Goal: Transaction & Acquisition: Purchase product/service

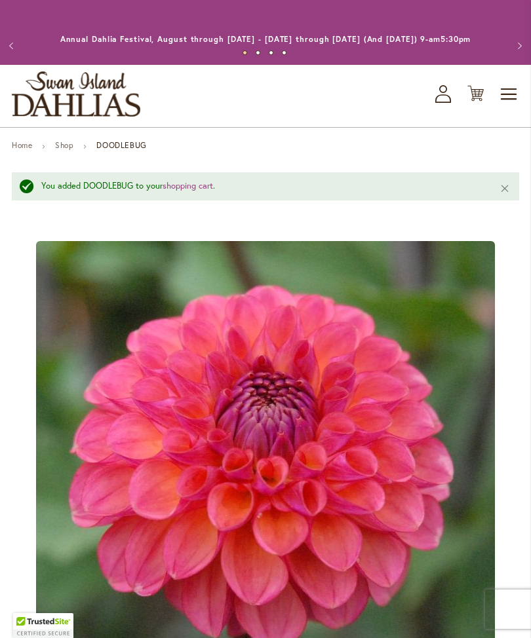
click at [429, 108] on div "Toggle Nav Shop All Shop Dahlia Tubers Collections Fresh Cut Dahlias Gardening …" at bounding box center [265, 96] width 531 height 62
click at [527, 49] on button "Next" at bounding box center [517, 46] width 26 height 26
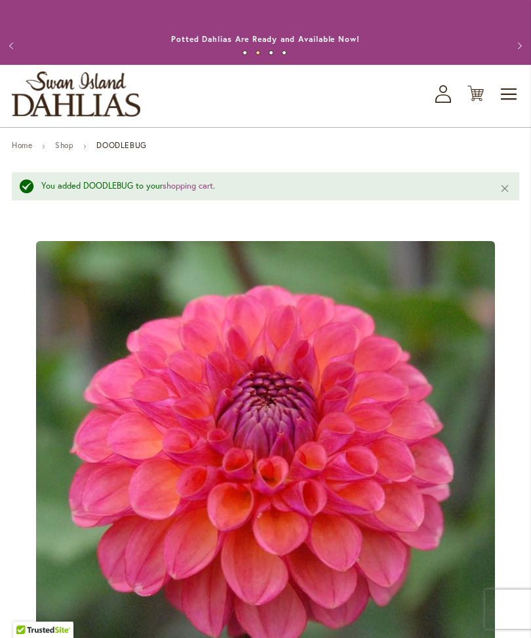
click at [73, 150] on link "Shop" at bounding box center [64, 145] width 18 height 10
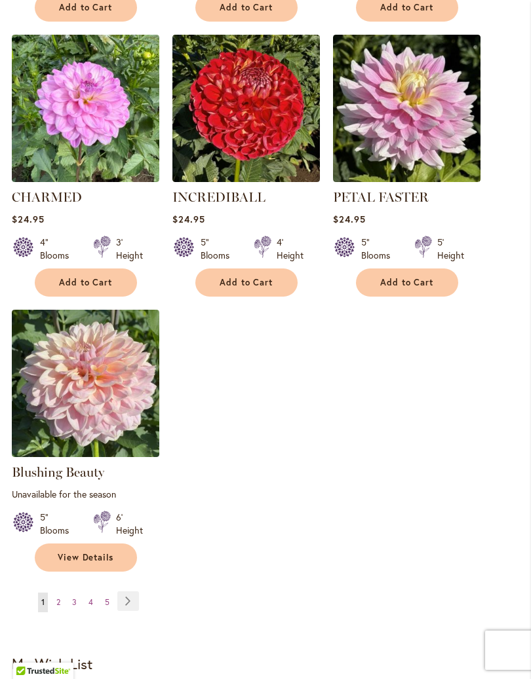
scroll to position [1387, 0]
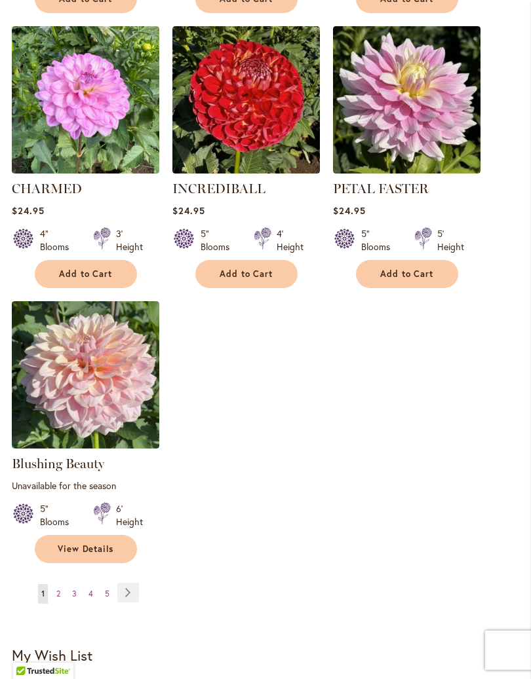
click at [133, 603] on link "Page Next" at bounding box center [128, 593] width 22 height 20
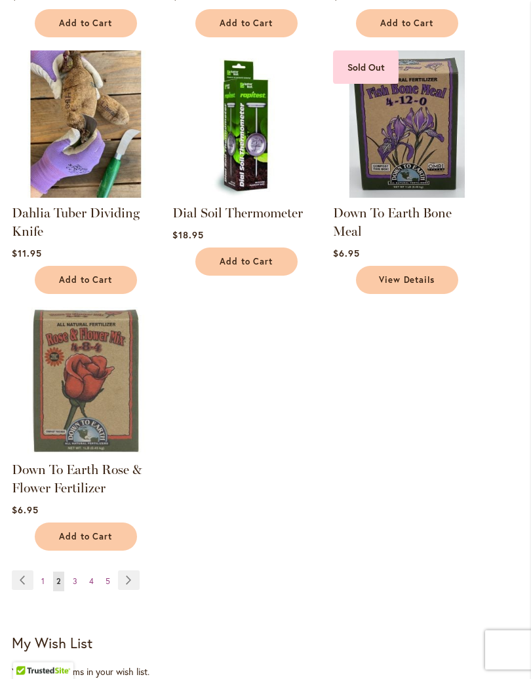
scroll to position [1363, 0]
click at [143, 587] on ul "Page Previous Page 1 You're currently reading page 2 Page 3 Page 4 Page 5 Page …" at bounding box center [78, 580] width 133 height 21
click at [137, 584] on link "Page Next" at bounding box center [129, 580] width 22 height 20
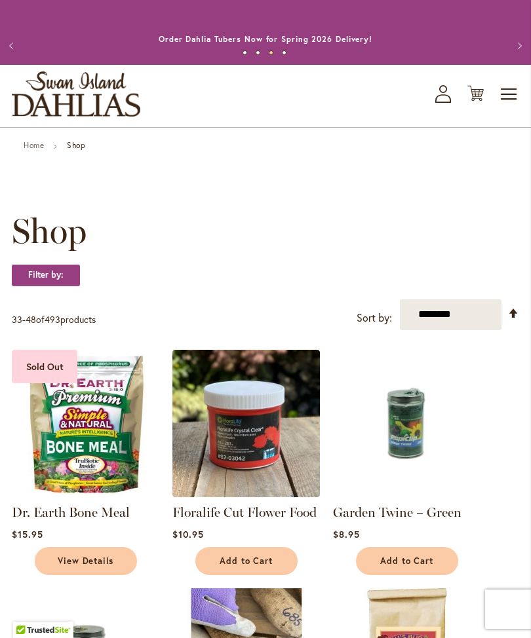
click at [41, 150] on link "Home" at bounding box center [34, 145] width 20 height 10
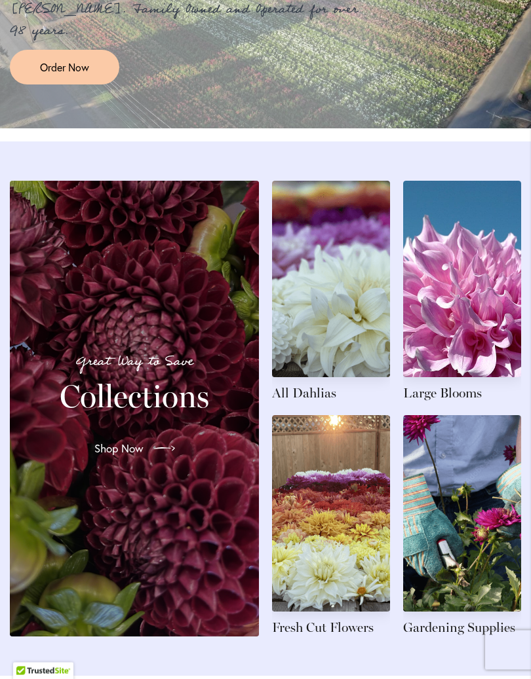
scroll to position [1298, 0]
click at [145, 467] on link "Shop Now" at bounding box center [135, 448] width 102 height 37
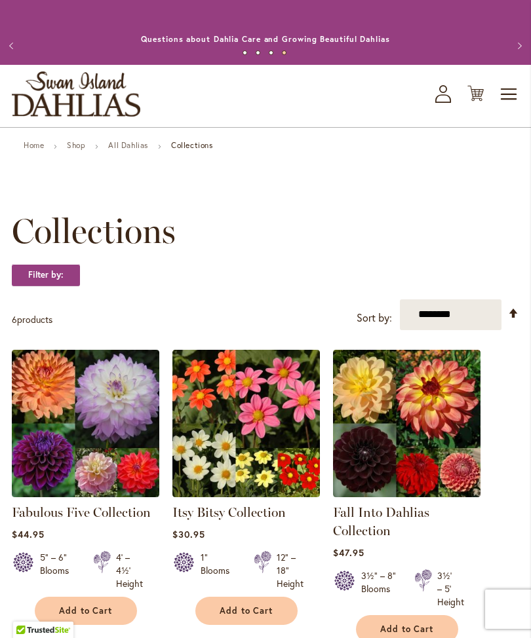
click at [35, 150] on link "Home" at bounding box center [34, 145] width 20 height 10
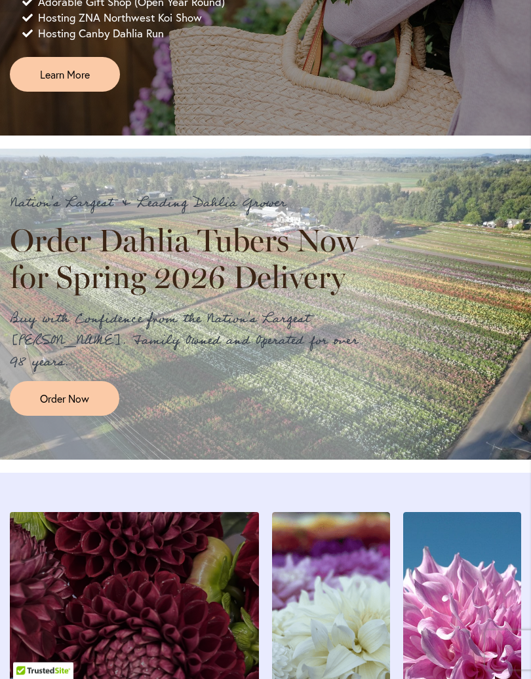
scroll to position [967, 0]
click at [77, 406] on span "Order Now" at bounding box center [64, 398] width 49 height 15
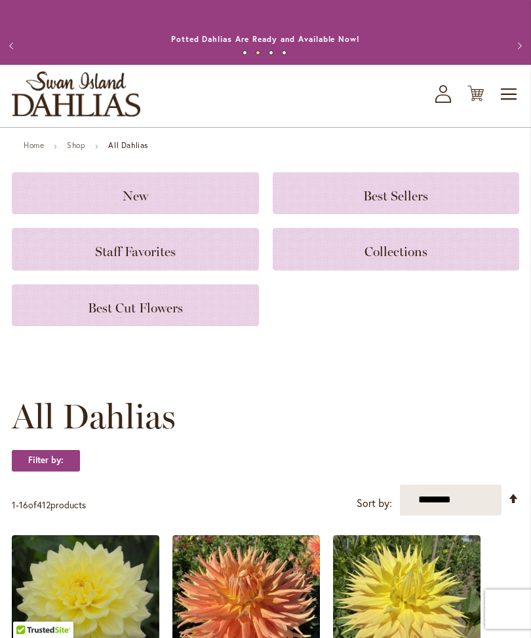
click at [416, 204] on span "Best Sellers" at bounding box center [395, 196] width 65 height 16
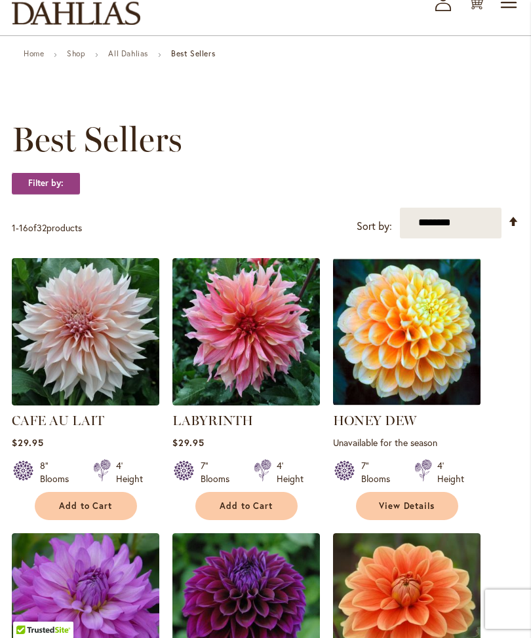
scroll to position [91, 0]
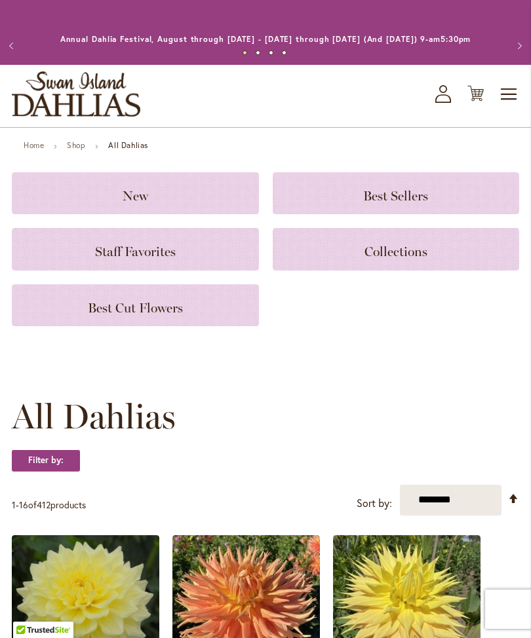
click at [153, 200] on h3 "New" at bounding box center [135, 193] width 215 height 14
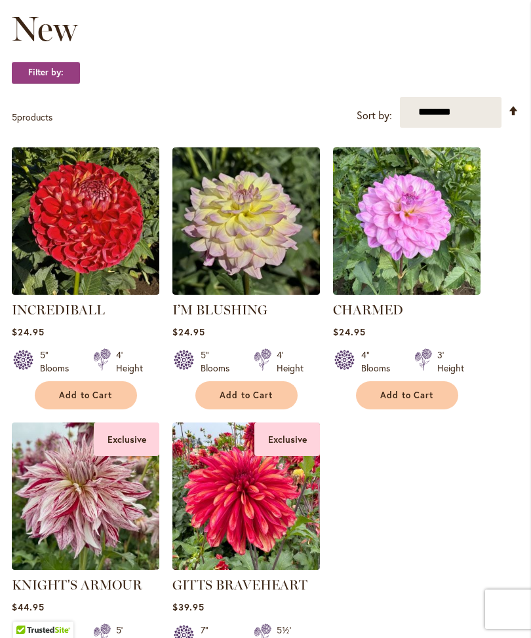
scroll to position [202, 0]
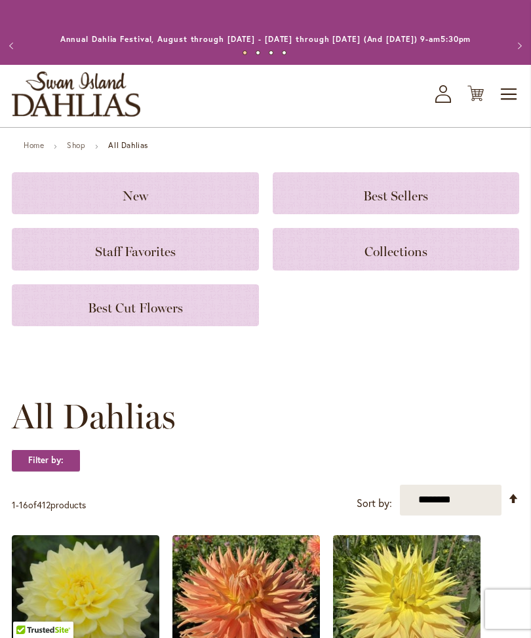
click at [183, 256] on h3 "Staff Favorites" at bounding box center [135, 249] width 215 height 14
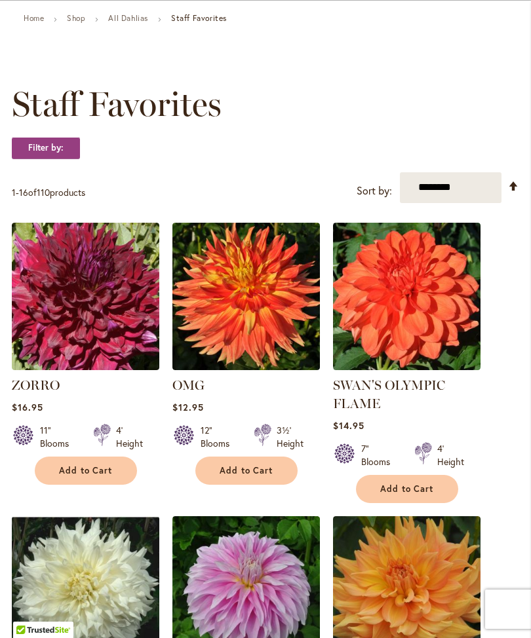
scroll to position [124, 0]
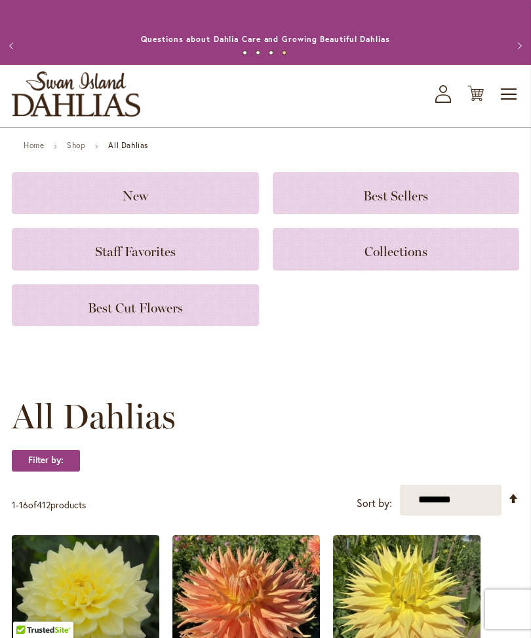
click at [178, 316] on span "Best Cut Flowers" at bounding box center [135, 308] width 95 height 16
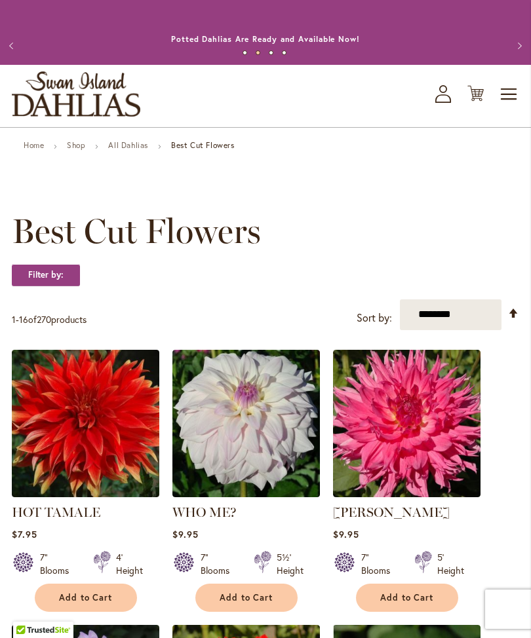
click at [511, 104] on span "Toggle Nav" at bounding box center [509, 94] width 20 height 26
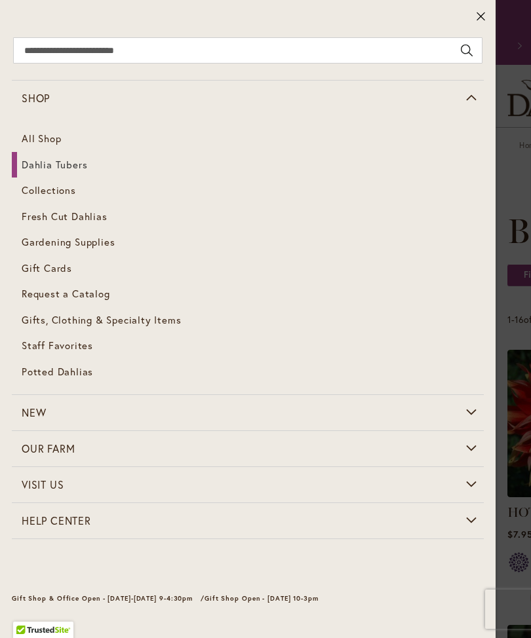
click at [83, 157] on link "Dahlia Tubers" at bounding box center [248, 165] width 472 height 26
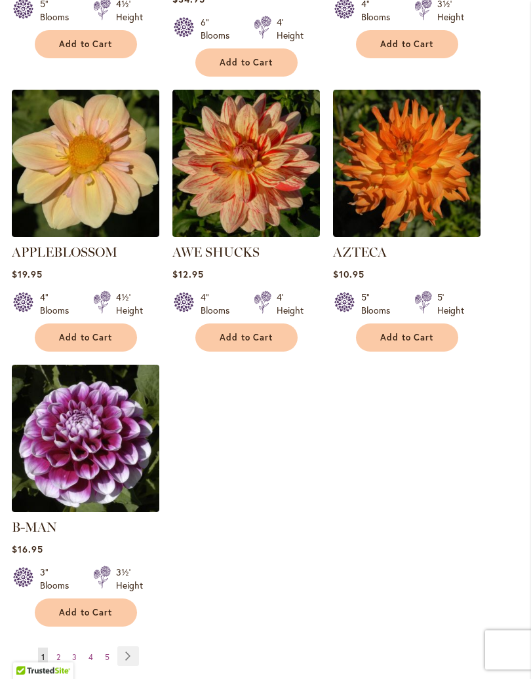
scroll to position [1565, 0]
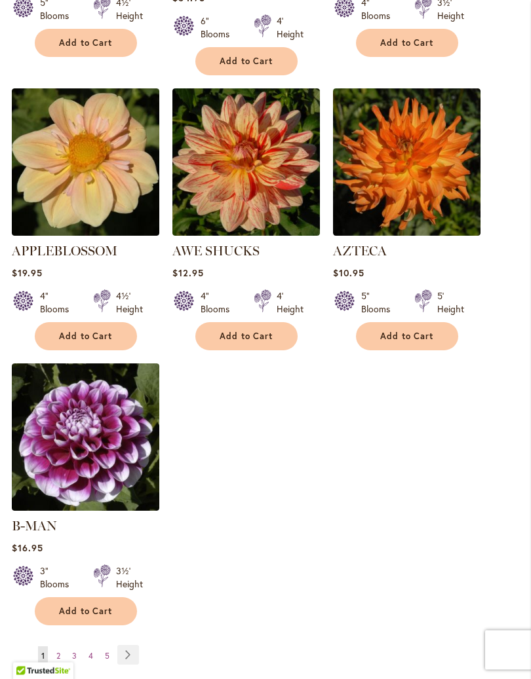
click at [136, 637] on link "Page Next" at bounding box center [128, 656] width 22 height 20
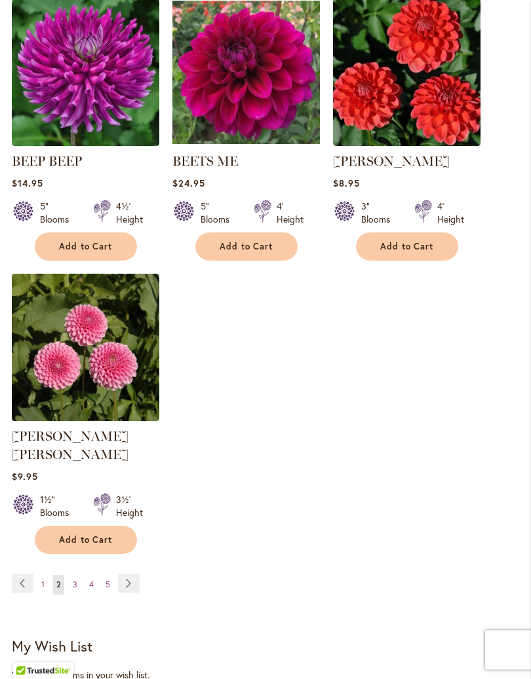
scroll to position [1637, 0]
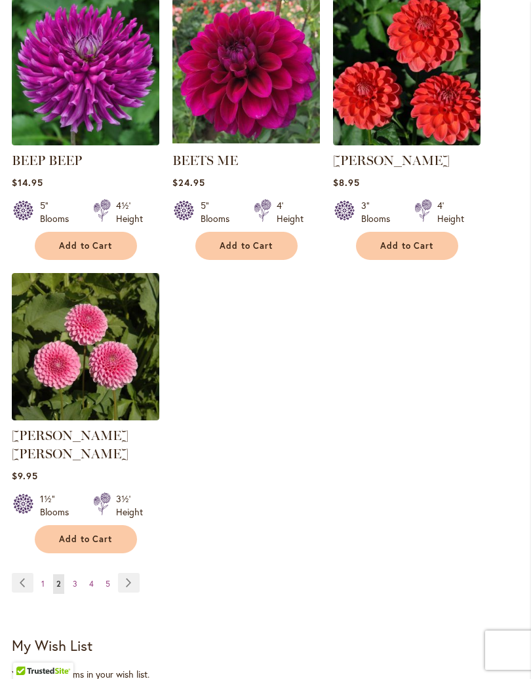
click at [135, 575] on link "Page Next" at bounding box center [129, 583] width 22 height 20
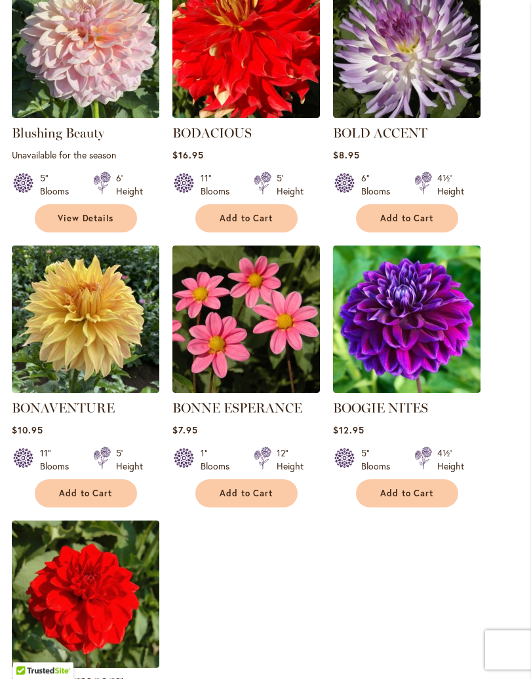
scroll to position [1391, 0]
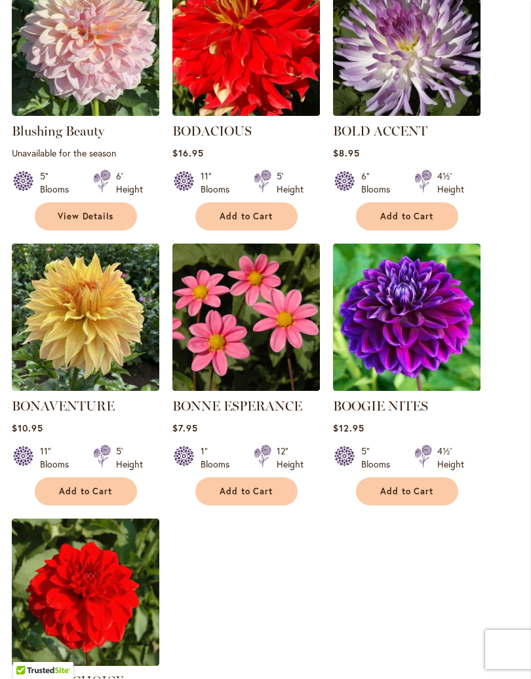
click at [253, 498] on span "Add to Cart" at bounding box center [246, 492] width 54 height 11
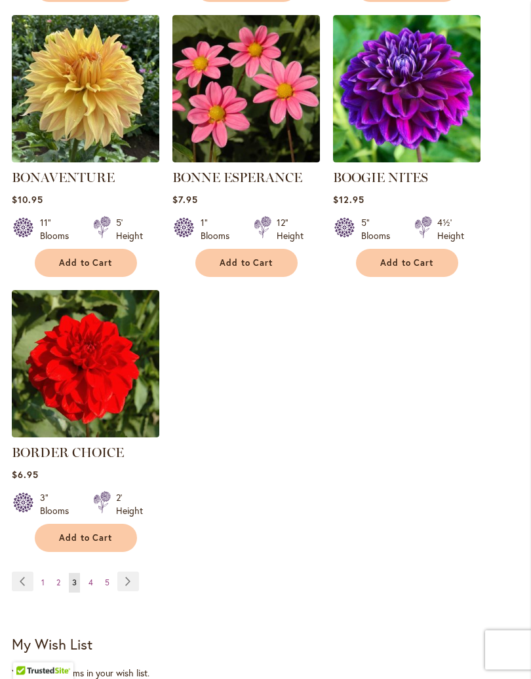
scroll to position [1656, 0]
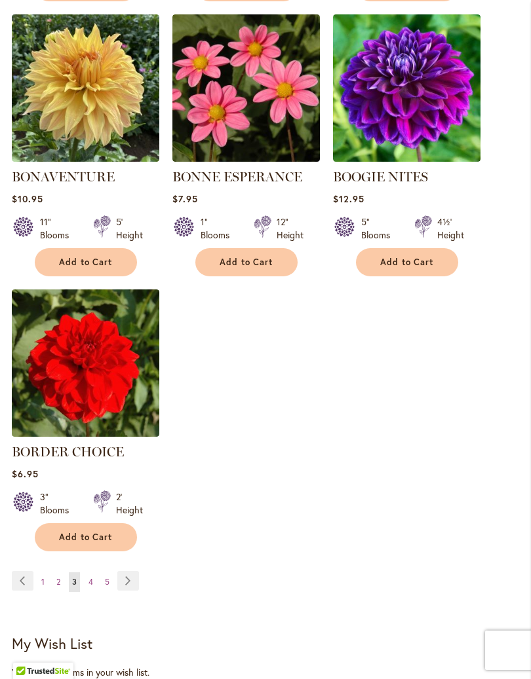
click at [136, 591] on link "Page Next" at bounding box center [128, 581] width 22 height 20
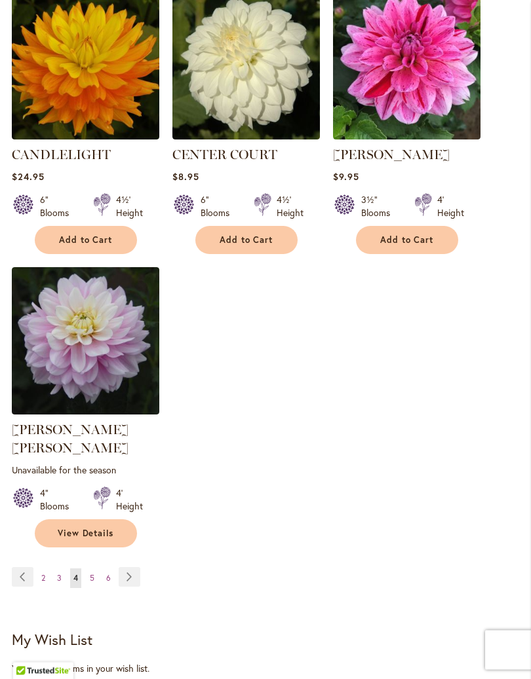
scroll to position [1662, 0]
click at [137, 569] on link "Page Next" at bounding box center [130, 577] width 22 height 20
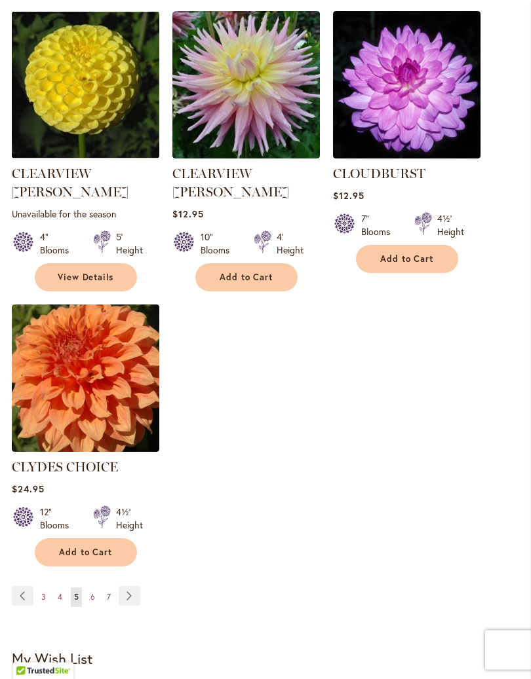
scroll to position [1643, 0]
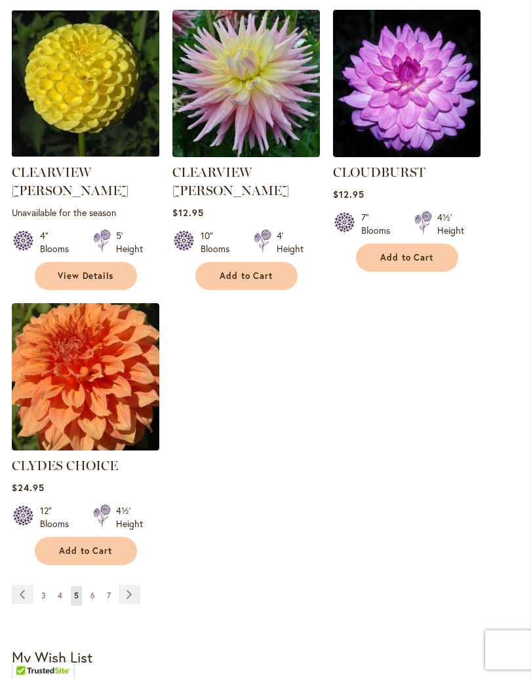
click at [139, 586] on link "Page Next" at bounding box center [130, 596] width 22 height 20
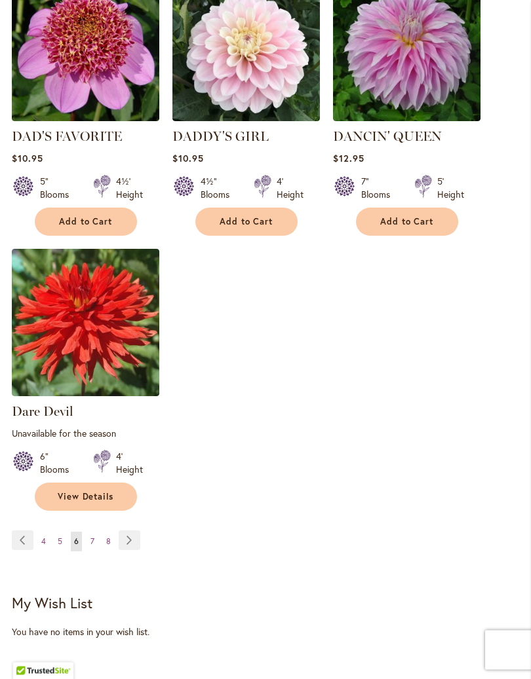
scroll to position [1711, 0]
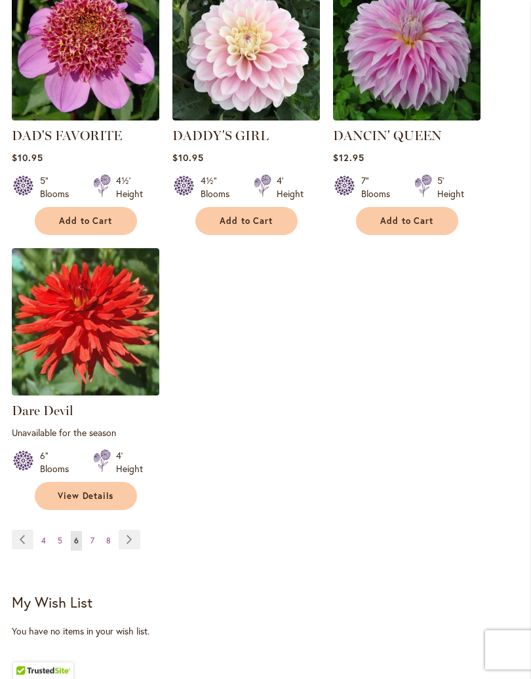
click at [139, 531] on link "Page Next" at bounding box center [130, 541] width 22 height 20
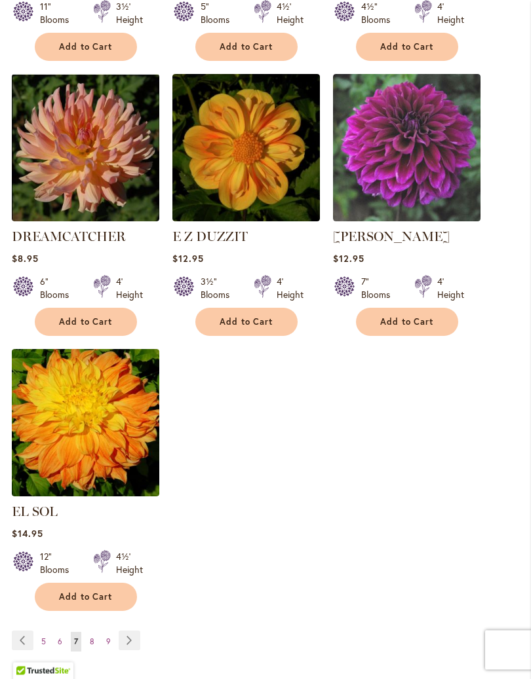
scroll to position [1582, 0]
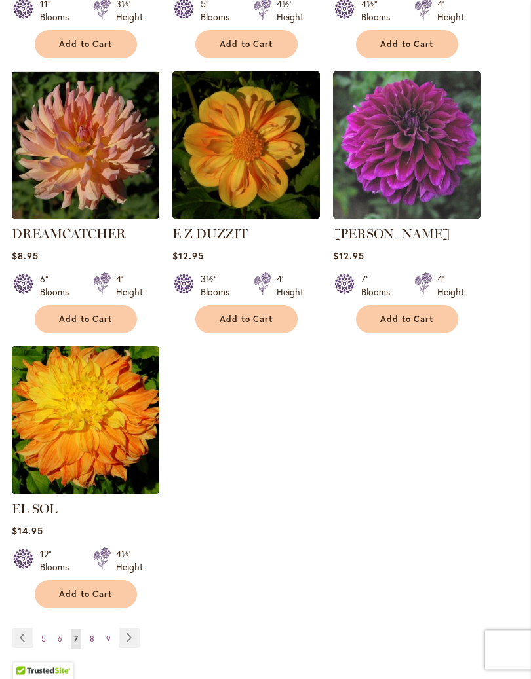
click at [136, 632] on link "Page Next" at bounding box center [130, 639] width 22 height 20
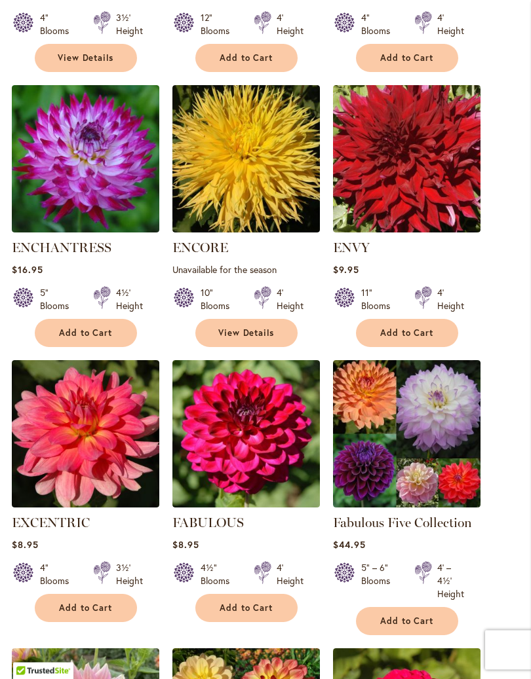
scroll to position [725, 0]
click at [89, 614] on span "Add to Cart" at bounding box center [86, 608] width 54 height 11
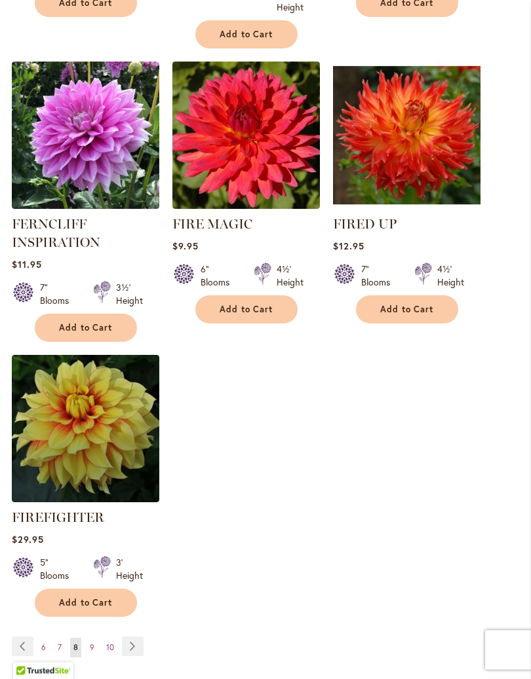
scroll to position [1677, 0]
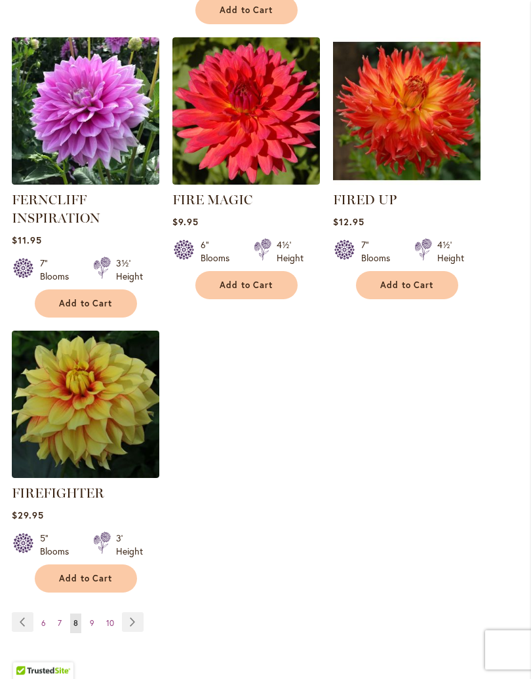
click at [140, 633] on link "Page Next" at bounding box center [133, 623] width 22 height 20
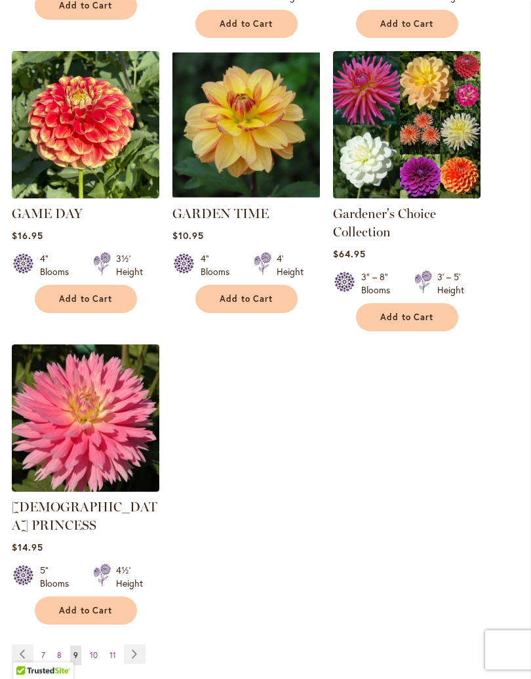
scroll to position [1639, 0]
click at [144, 637] on link "Page Next" at bounding box center [135, 654] width 22 height 20
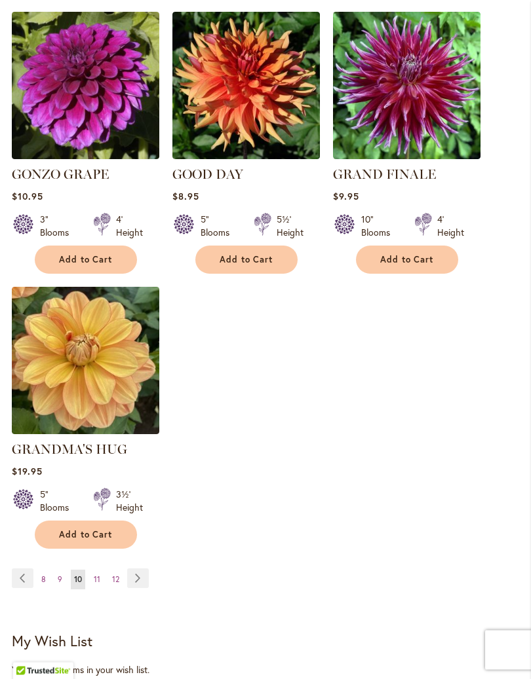
scroll to position [1643, 0]
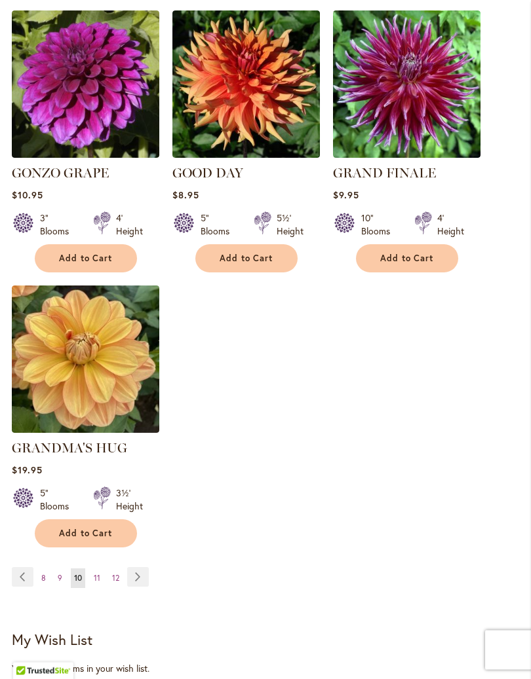
click at [146, 568] on link "Page Next" at bounding box center [138, 578] width 22 height 20
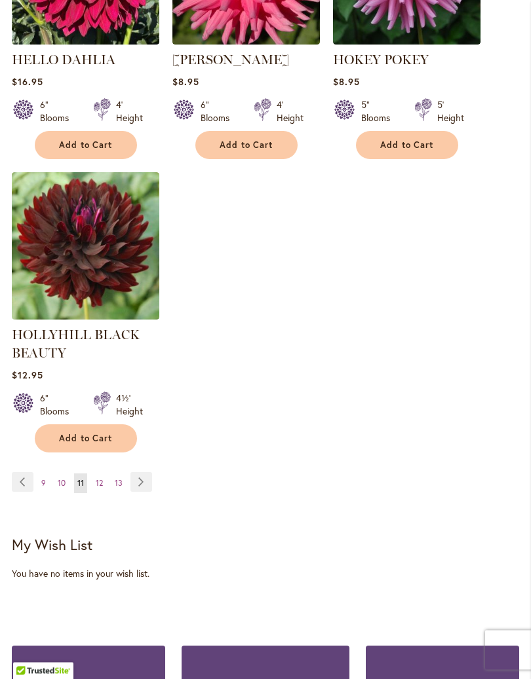
scroll to position [1788, 0]
click at [151, 492] on link "Page Next" at bounding box center [141, 482] width 22 height 20
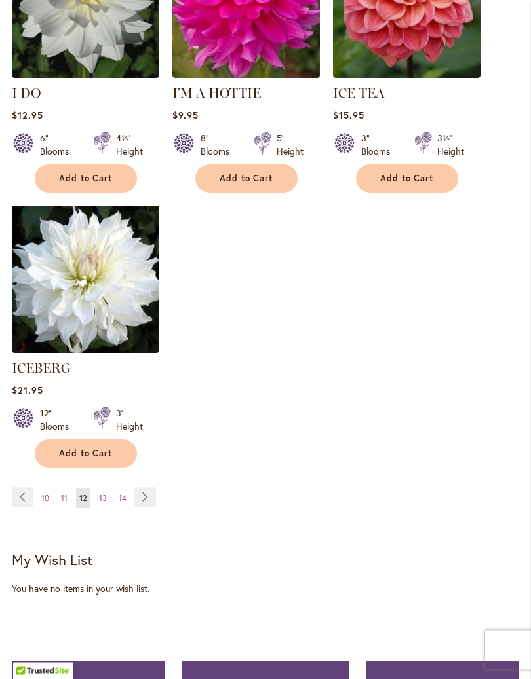
scroll to position [1723, 0]
click at [153, 487] on link "Page Next" at bounding box center [145, 497] width 22 height 20
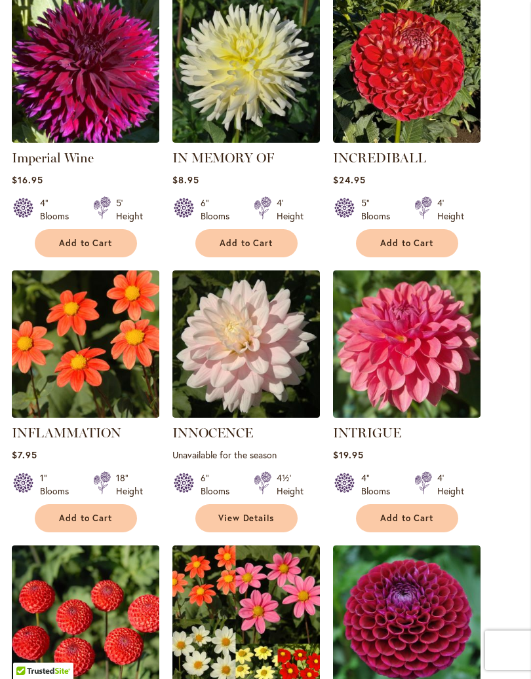
scroll to position [544, 0]
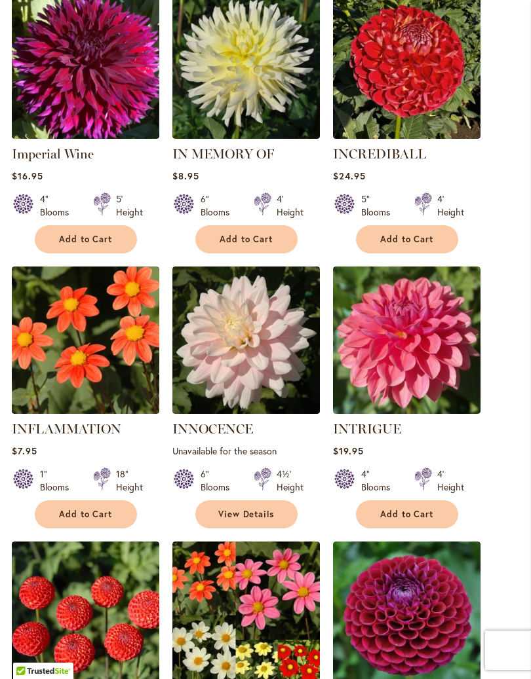
click at [100, 520] on span "Add to Cart" at bounding box center [86, 514] width 54 height 11
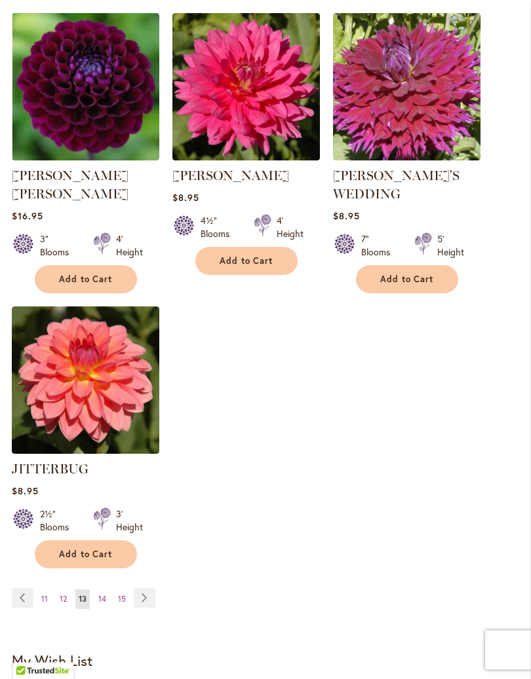
scroll to position [1689, 0]
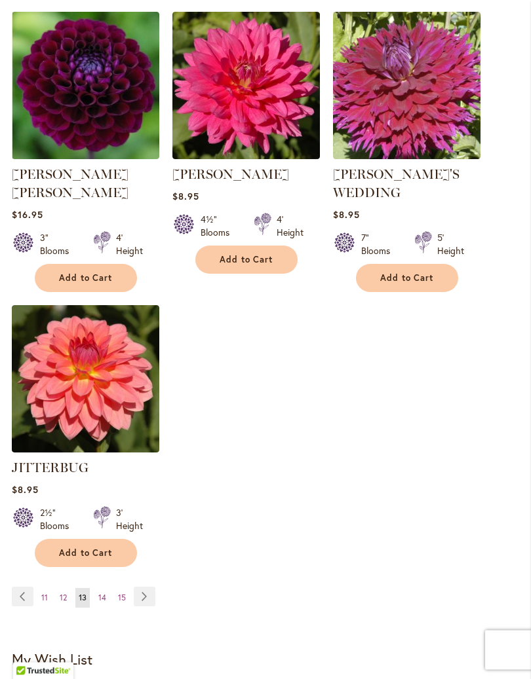
click at [153, 587] on link "Page Next" at bounding box center [145, 597] width 22 height 20
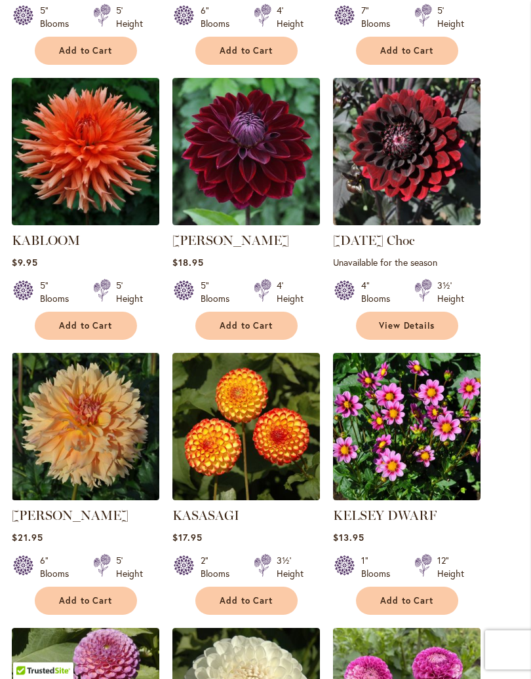
scroll to position [734, 0]
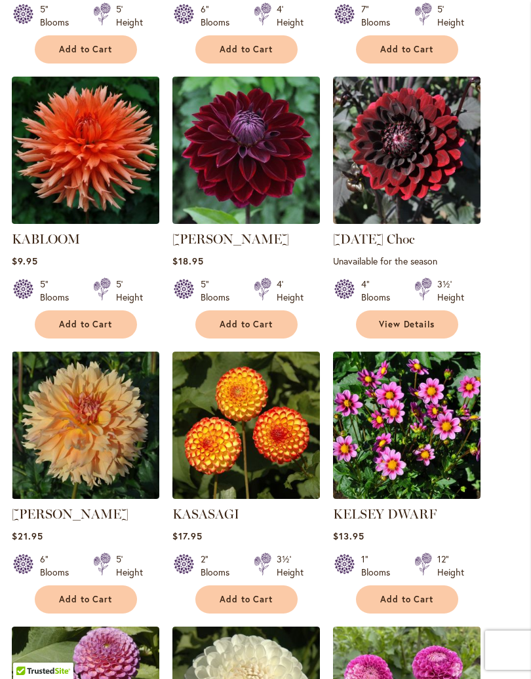
click at [403, 603] on button "Add to Cart" at bounding box center [407, 600] width 102 height 28
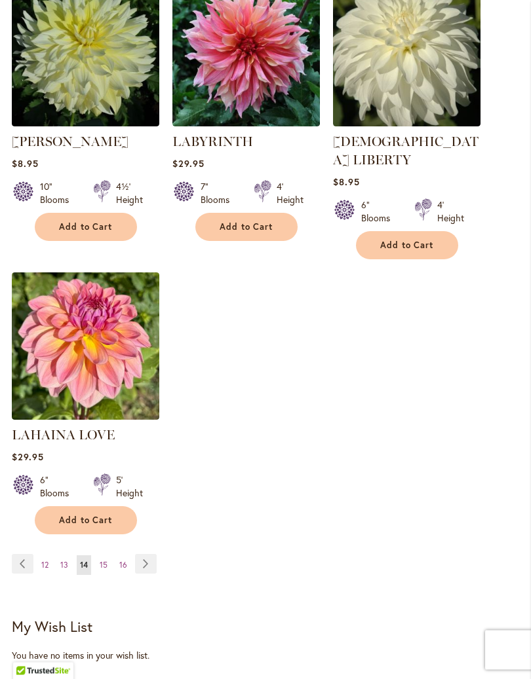
scroll to position [1691, 0]
click at [155, 554] on link "Page Next" at bounding box center [146, 564] width 22 height 20
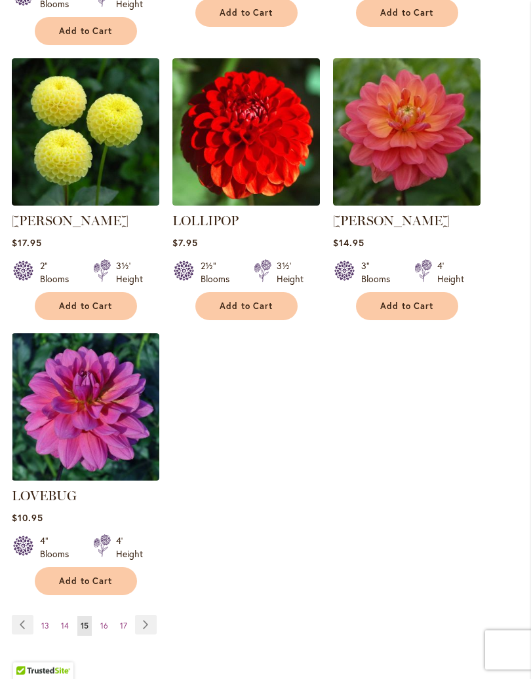
scroll to position [1614, 0]
click at [153, 615] on link "Page Next" at bounding box center [146, 625] width 22 height 20
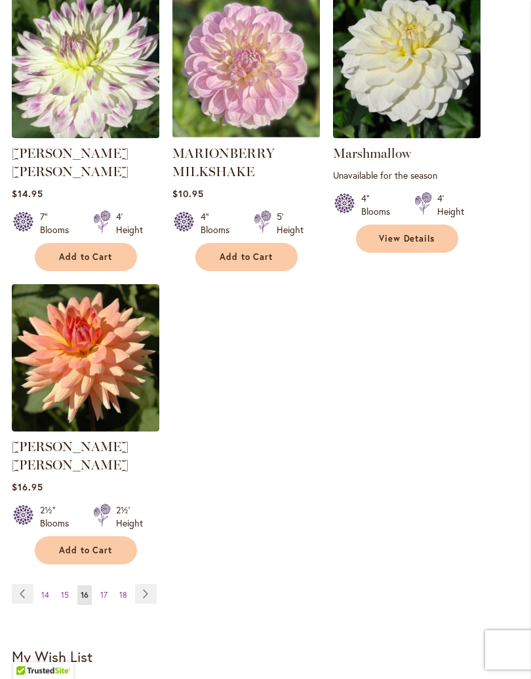
scroll to position [1663, 0]
click at [153, 584] on link "Page Next" at bounding box center [146, 594] width 22 height 20
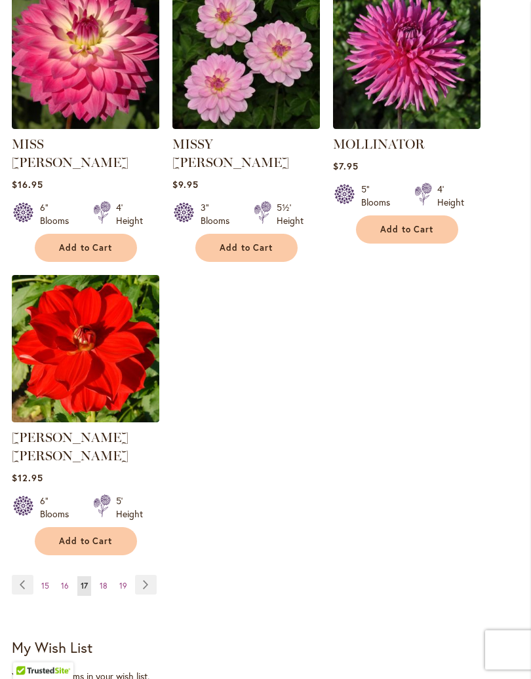
scroll to position [1654, 0]
click at [154, 575] on link "Page Next" at bounding box center [146, 585] width 22 height 20
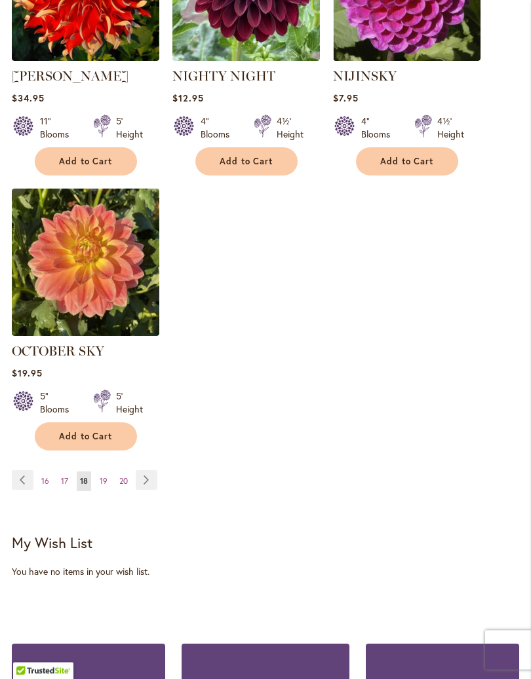
scroll to position [1723, 0]
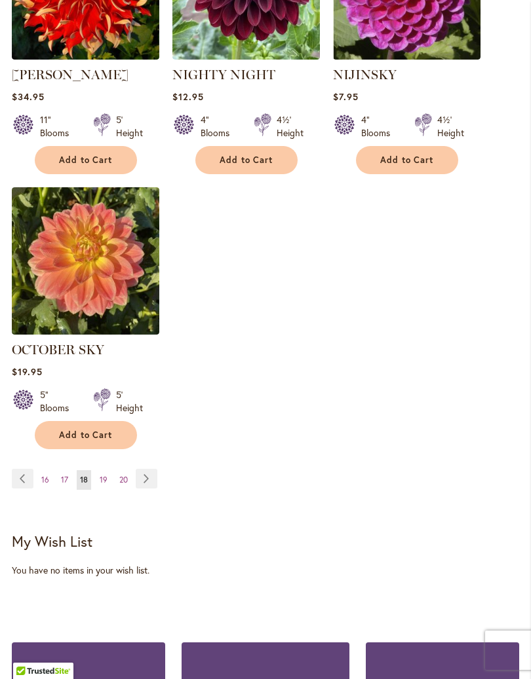
click at [154, 489] on link "Page Next" at bounding box center [147, 479] width 22 height 20
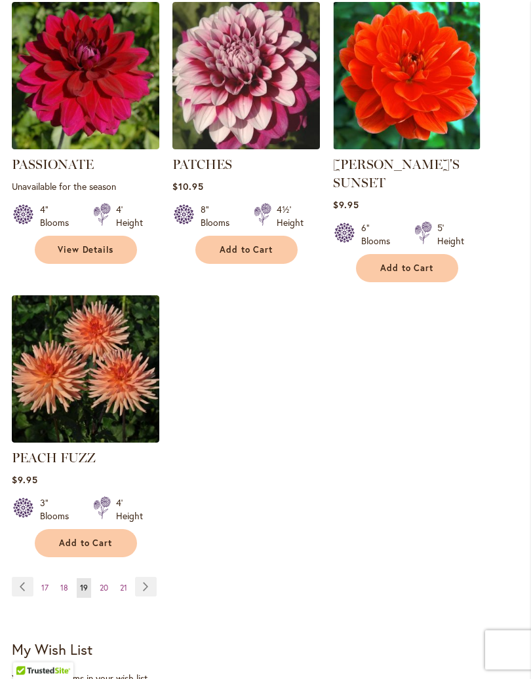
scroll to position [1652, 0]
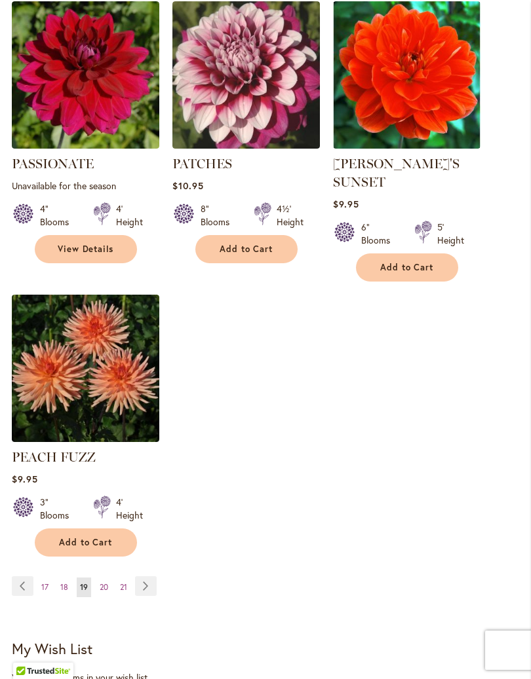
click at [152, 579] on link "Page Next" at bounding box center [146, 586] width 22 height 20
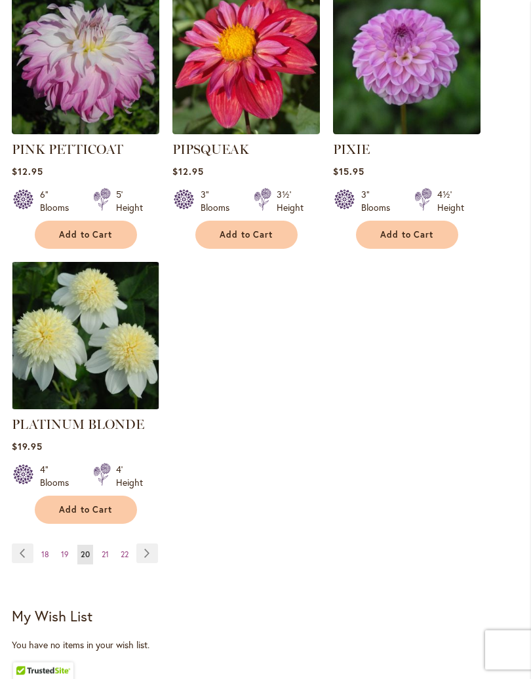
scroll to position [1704, 0]
click at [155, 544] on link "Page Next" at bounding box center [147, 554] width 22 height 20
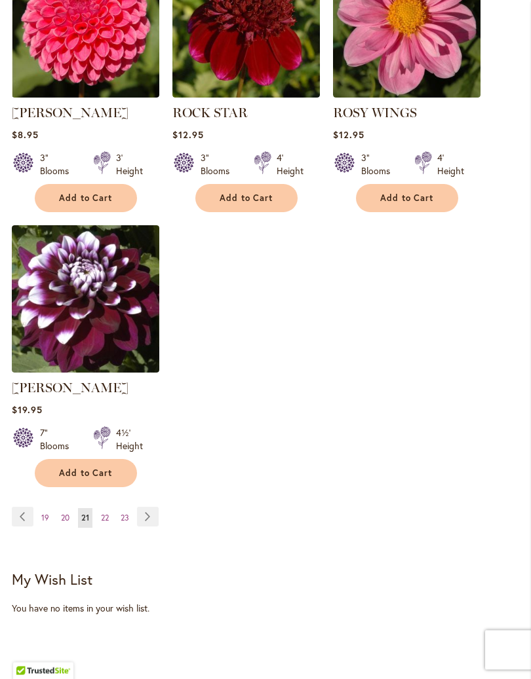
scroll to position [1704, 0]
click at [157, 527] on link "Page Next" at bounding box center [148, 517] width 22 height 20
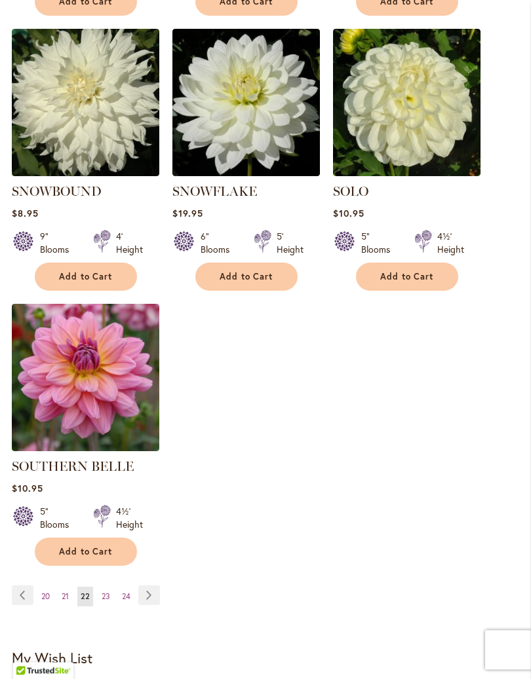
scroll to position [1626, 0]
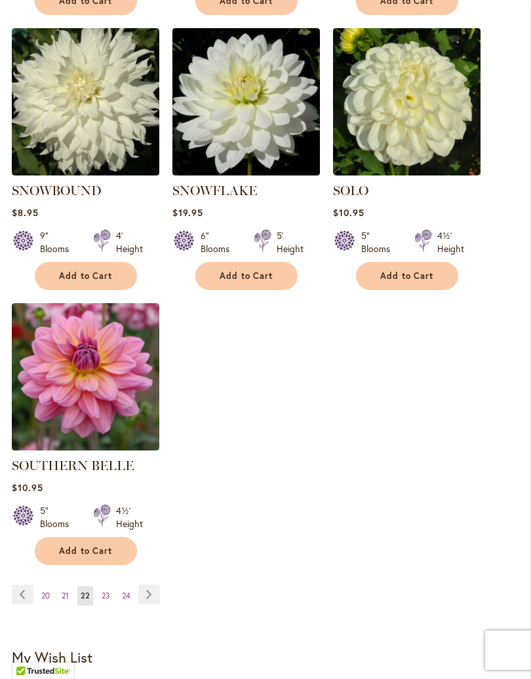
click at [160, 588] on link "Page Next" at bounding box center [149, 595] width 22 height 20
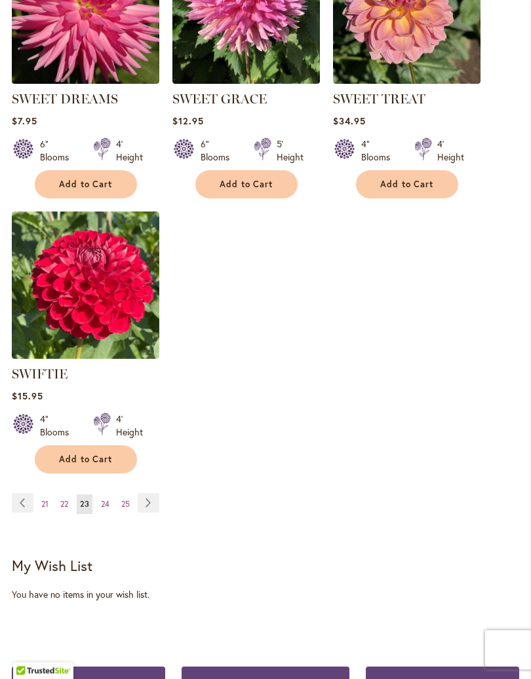
scroll to position [1718, 0]
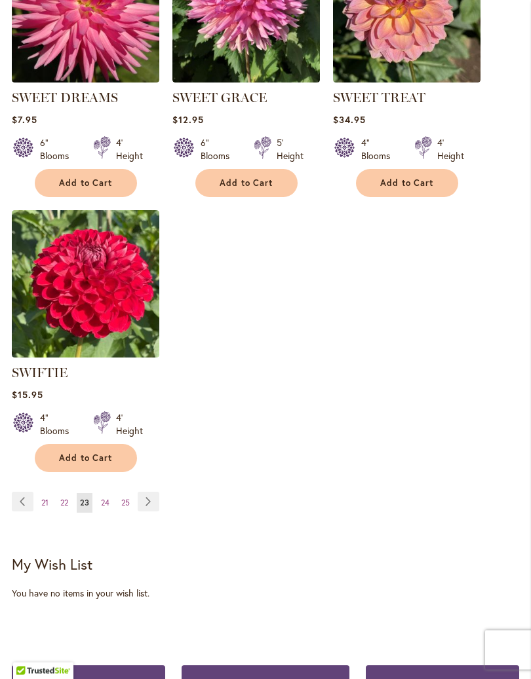
click at [157, 512] on link "Page Next" at bounding box center [149, 503] width 22 height 20
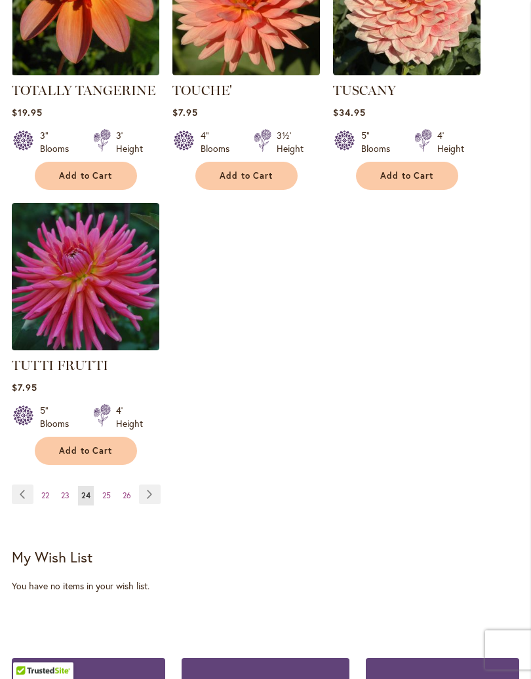
scroll to position [1726, 0]
click at [157, 492] on link "Page Next" at bounding box center [150, 495] width 22 height 20
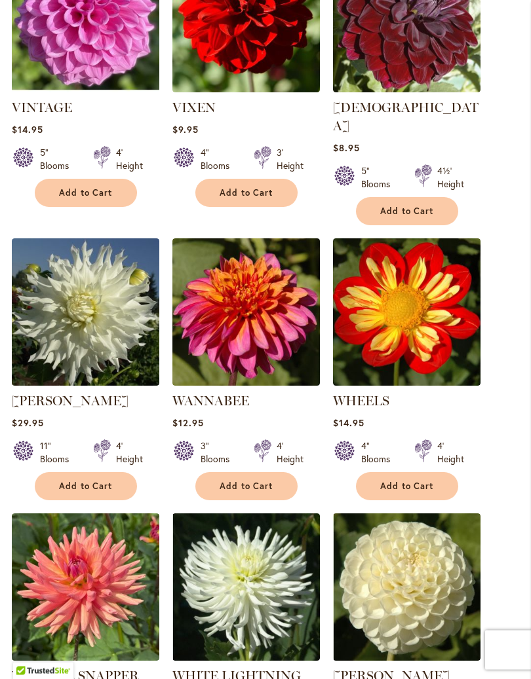
scroll to position [1140, 0]
click at [252, 481] on span "Add to Cart" at bounding box center [246, 486] width 54 height 11
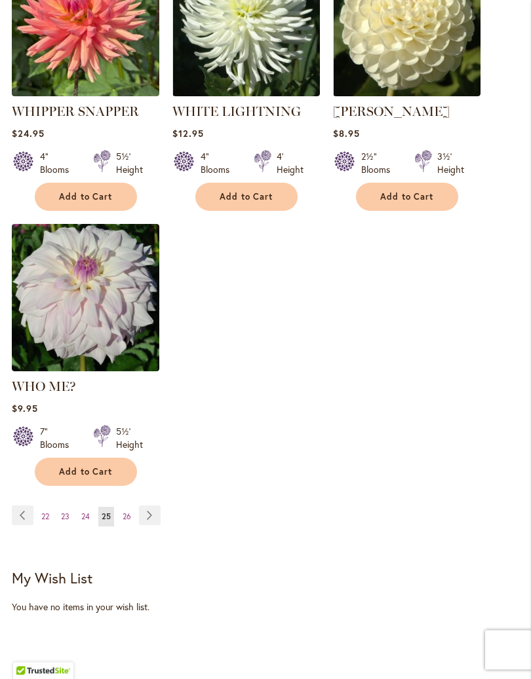
scroll to position [1740, 0]
click at [160, 508] on link "Page Next" at bounding box center [150, 516] width 22 height 20
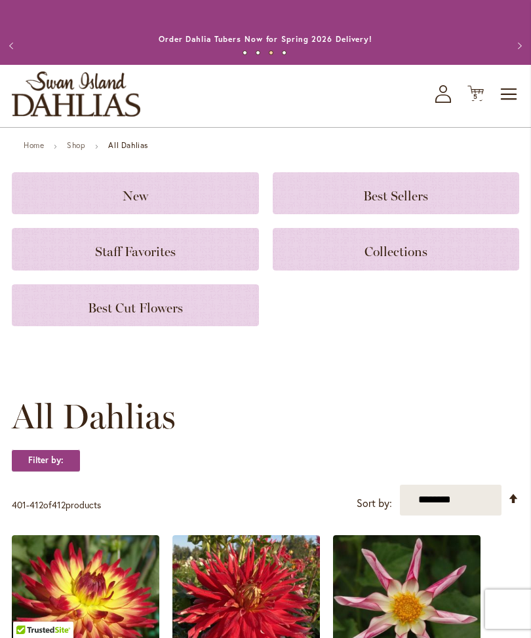
click at [482, 102] on icon "Cart .cls-1 { fill: #231f20; }" at bounding box center [475, 93] width 16 height 16
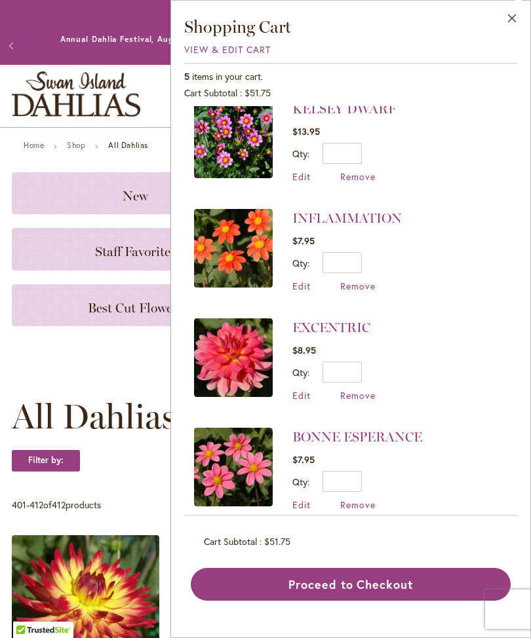
scroll to position [126, 0]
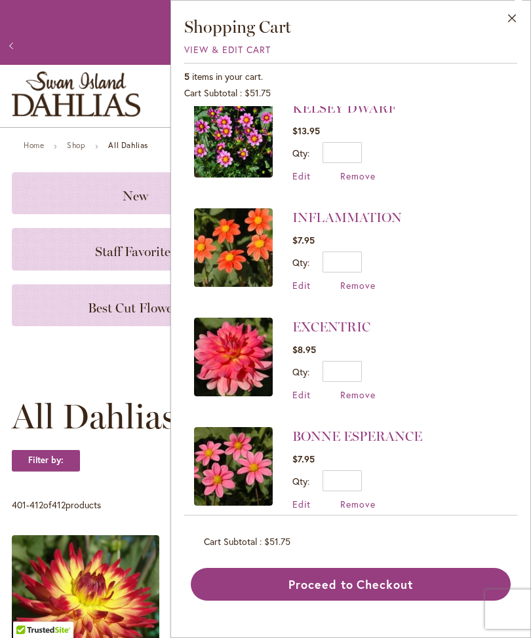
click at [353, 580] on button "Proceed to Checkout" at bounding box center [351, 584] width 320 height 33
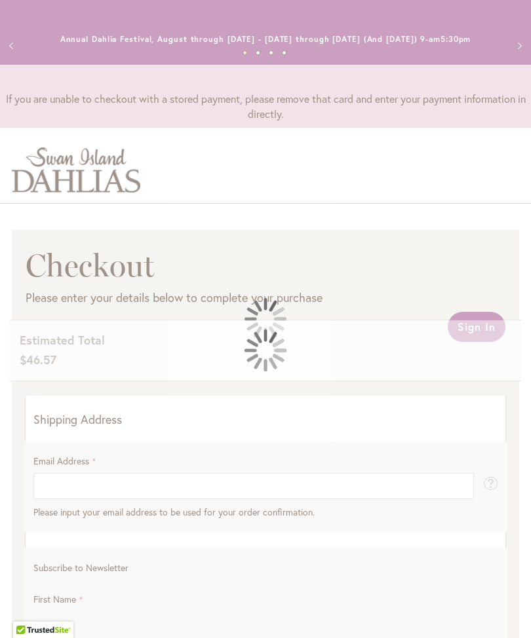
select select "**"
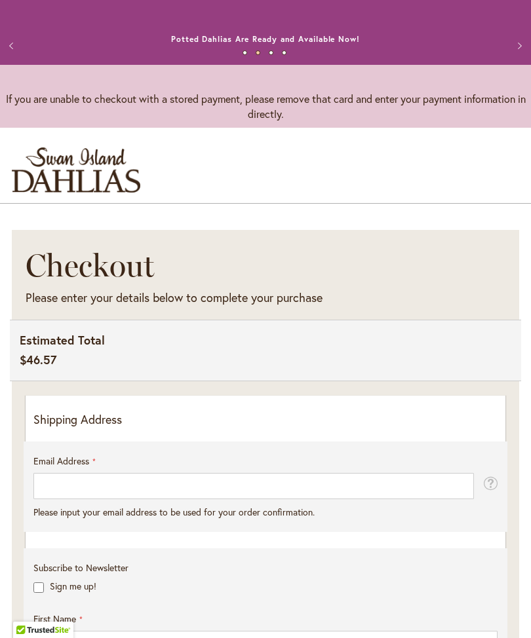
click at [79, 428] on p "Shipping Address" at bounding box center [265, 419] width 464 height 17
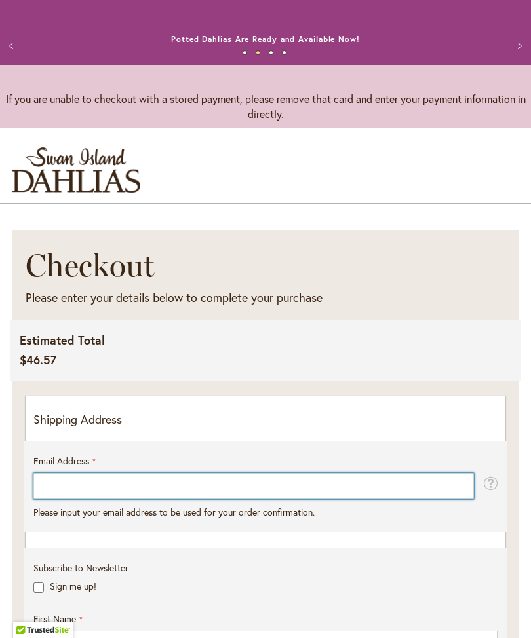
click at [68, 495] on input "Email Address" at bounding box center [253, 486] width 440 height 26
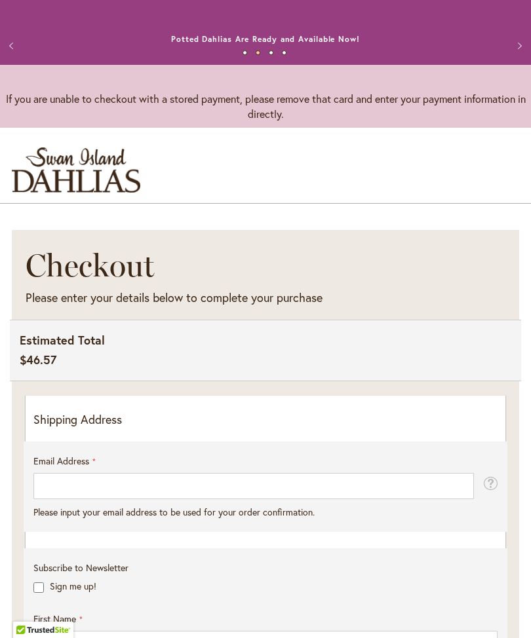
type input "**********"
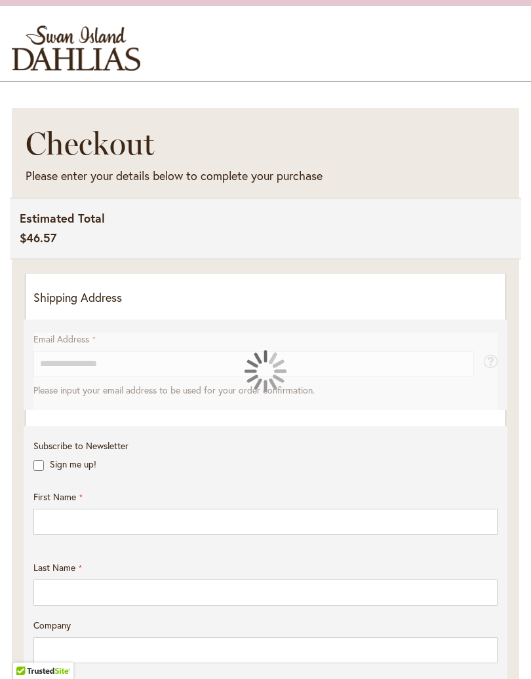
scroll to position [122, 0]
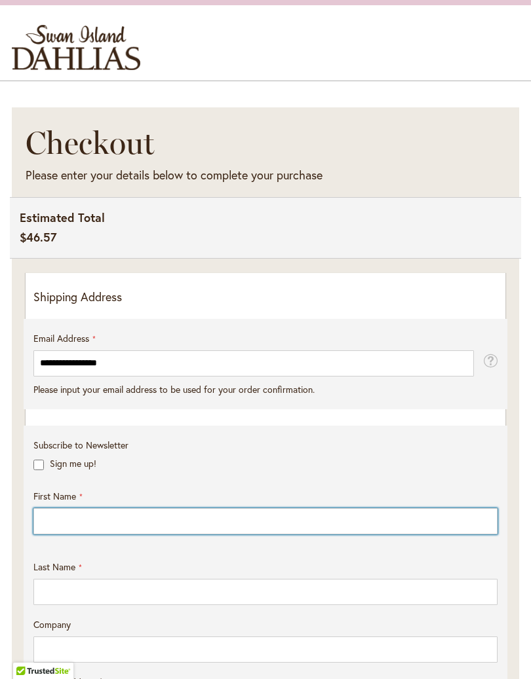
click at [63, 532] on input "First Name" at bounding box center [265, 521] width 464 height 26
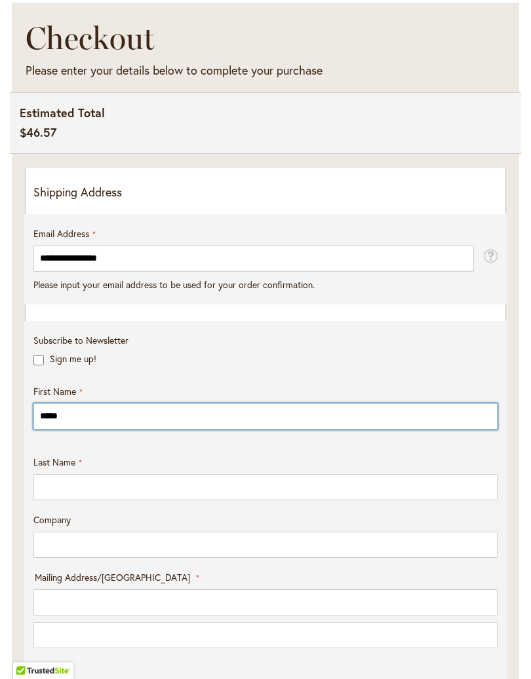
type input "*****"
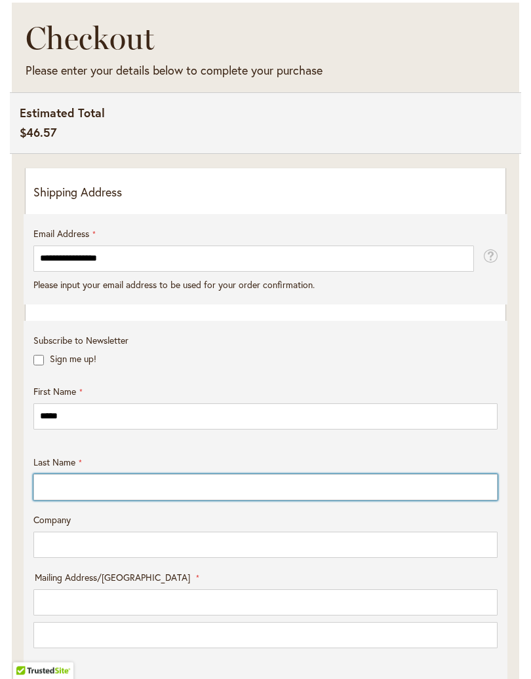
click at [71, 498] on input "Last Name" at bounding box center [265, 488] width 464 height 26
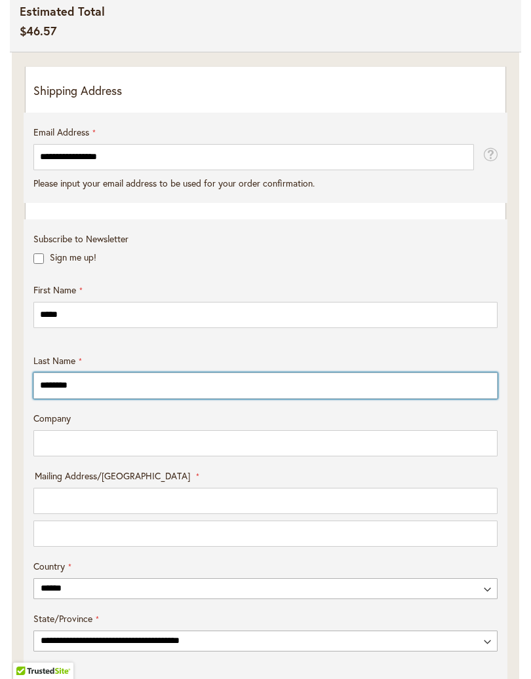
scroll to position [333, 0]
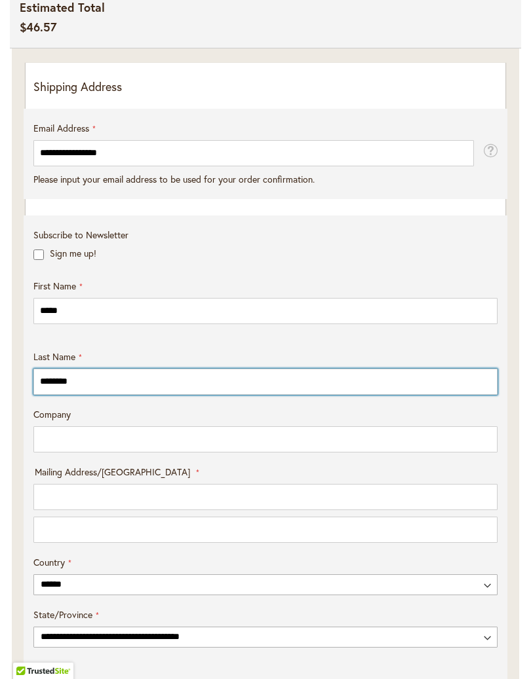
type input "********"
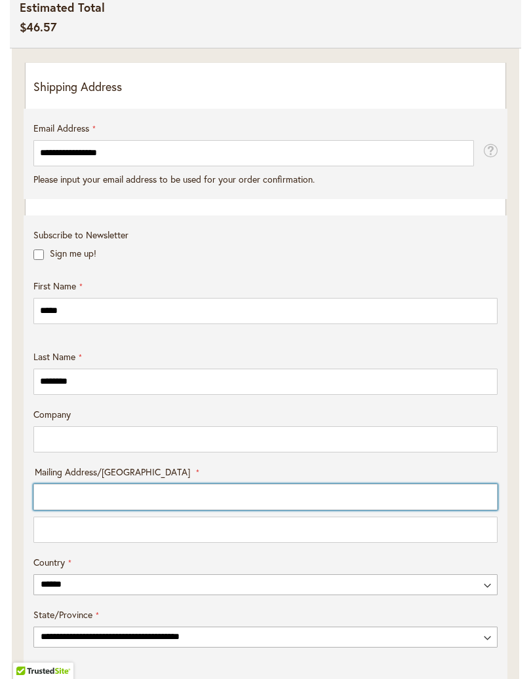
click at [73, 507] on input "Mailing Address/PO BOX: Line 1" at bounding box center [265, 497] width 464 height 26
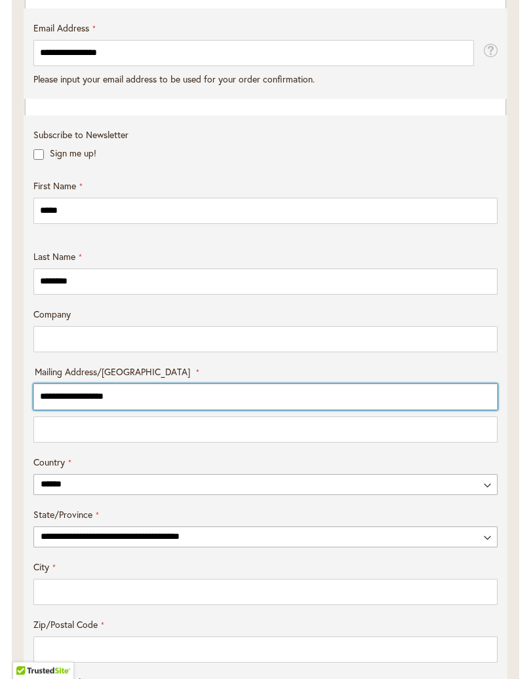
scroll to position [432, 0]
type input "**********"
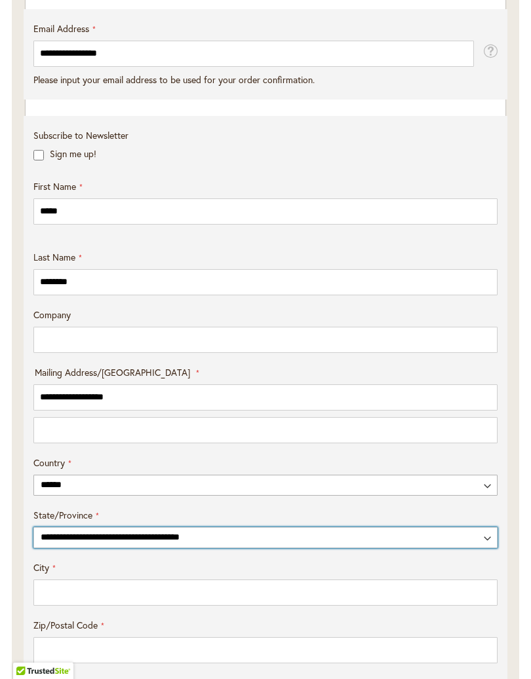
click at [105, 544] on select "**********" at bounding box center [265, 537] width 464 height 21
select select "**"
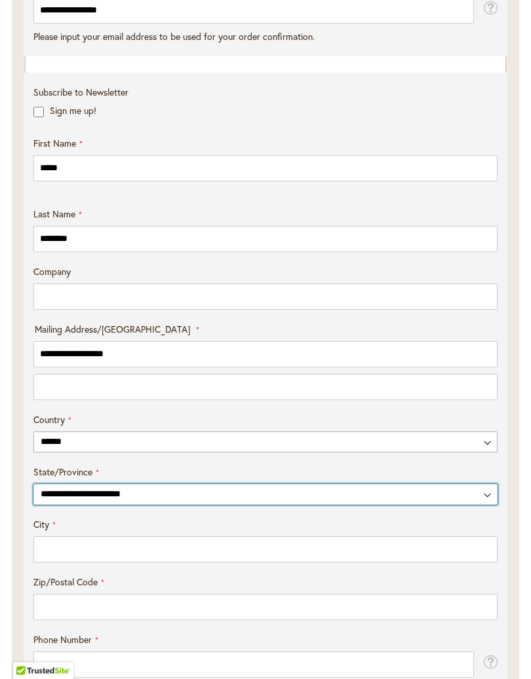
scroll to position [509, 0]
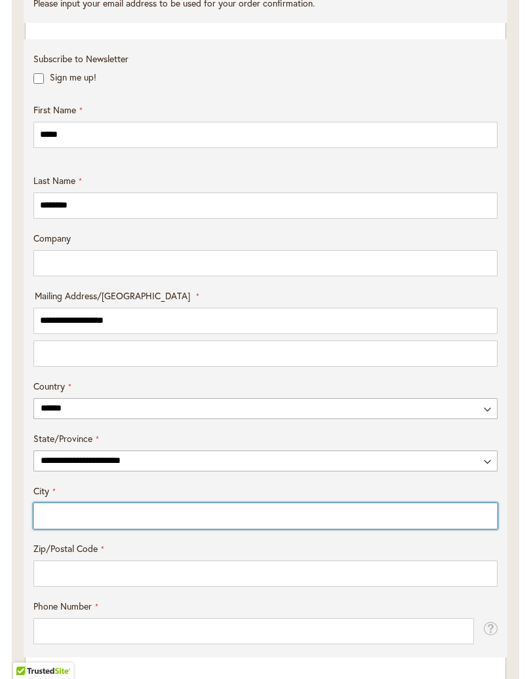
click at [68, 523] on input "City" at bounding box center [265, 516] width 464 height 26
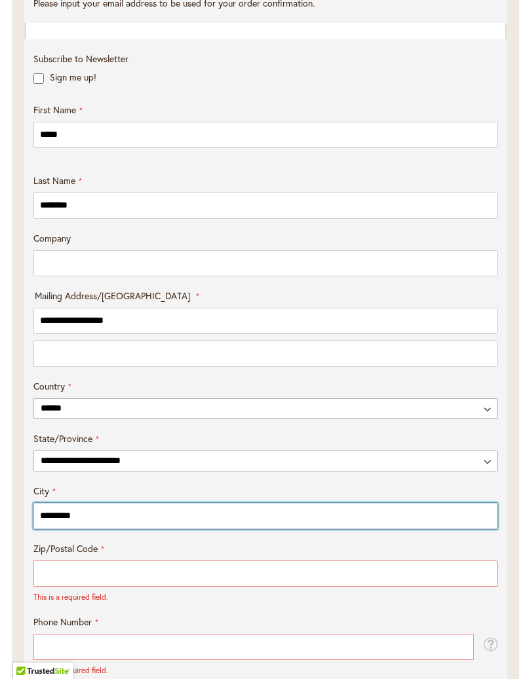
type input "*********"
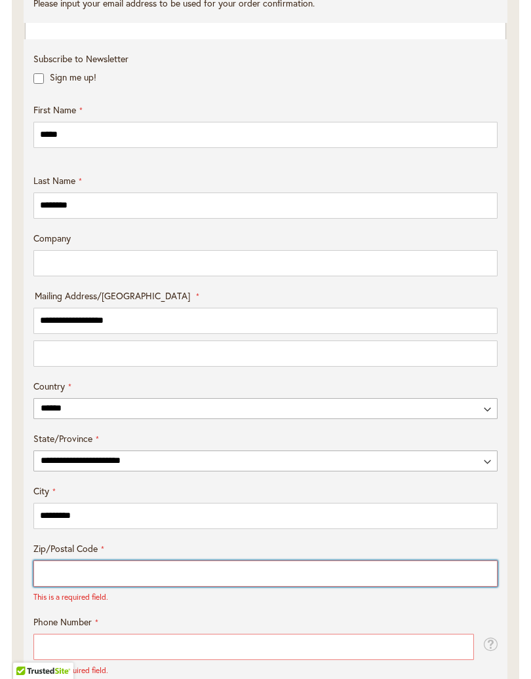
click at [73, 580] on input "Zip/Postal Code" at bounding box center [265, 574] width 464 height 26
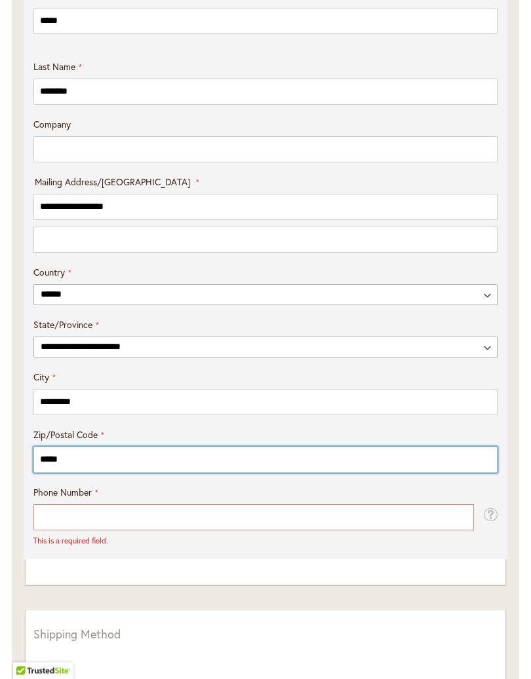
scroll to position [623, 0]
type input "*****"
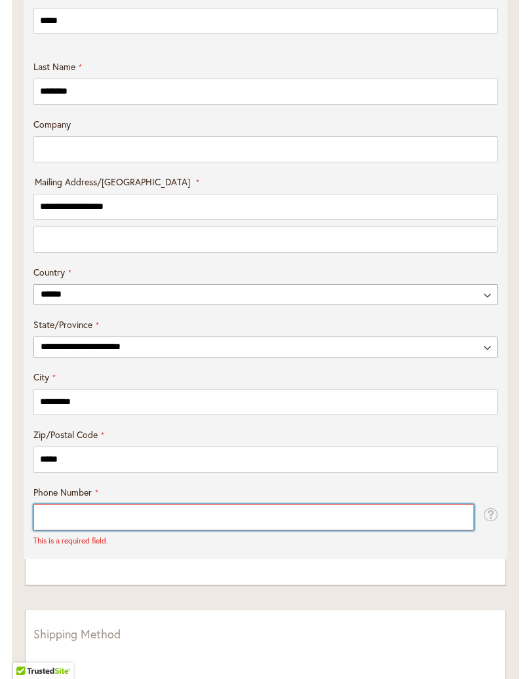
click at [71, 527] on input "Phone Number" at bounding box center [253, 517] width 440 height 26
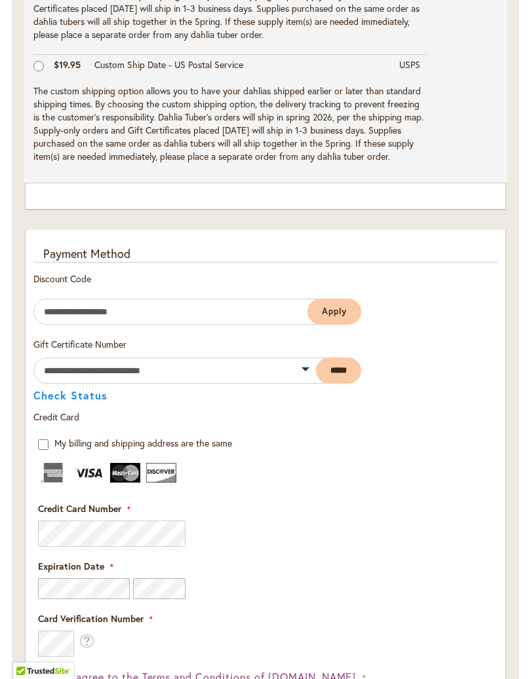
scroll to position [1359, 0]
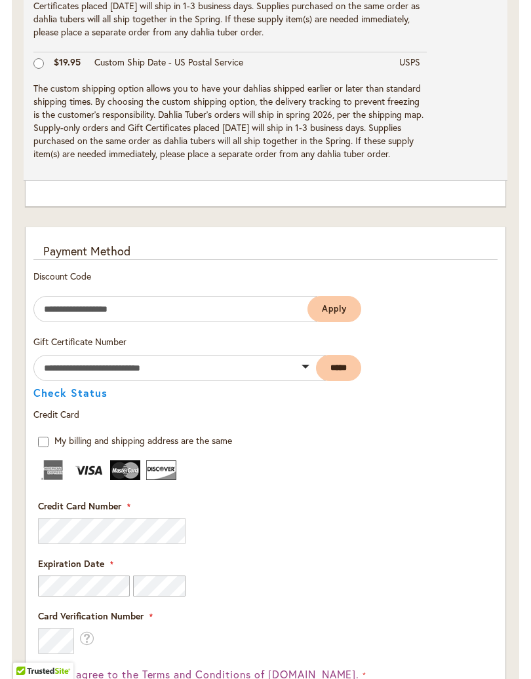
type input "**********"
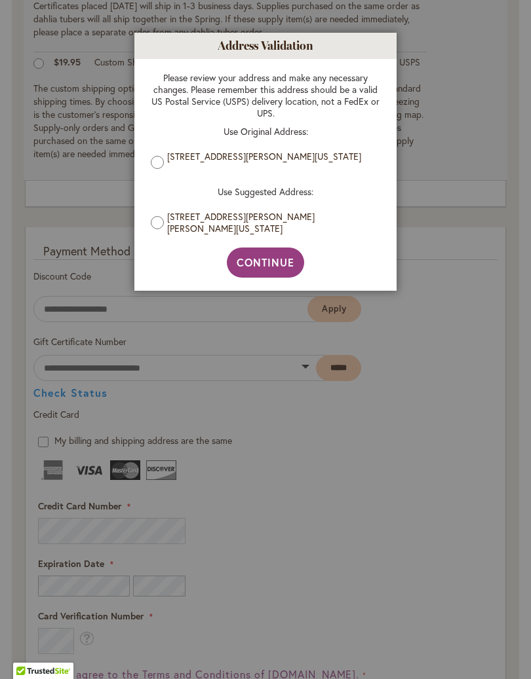
click at [256, 223] on label "[STREET_ADDRESS][PERSON_NAME][PERSON_NAME][US_STATE]" at bounding box center [270, 223] width 206 height 24
click at [255, 258] on span "Continue" at bounding box center [265, 262] width 58 height 14
type input "**********"
type input "*********"
type input "**********"
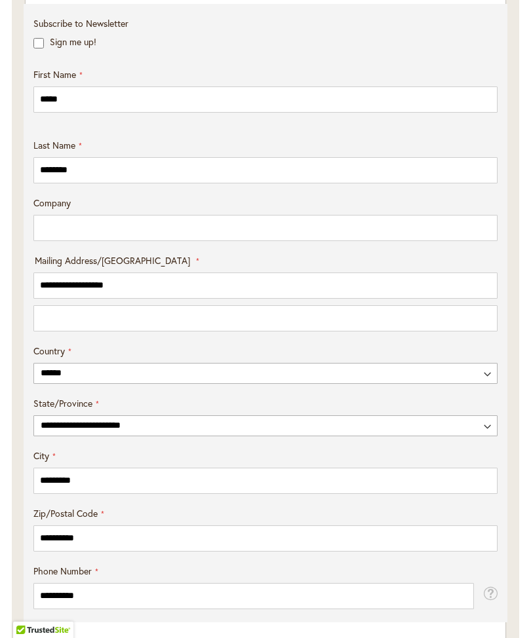
scroll to position [541, 0]
